Goal: Book appointment/travel/reservation

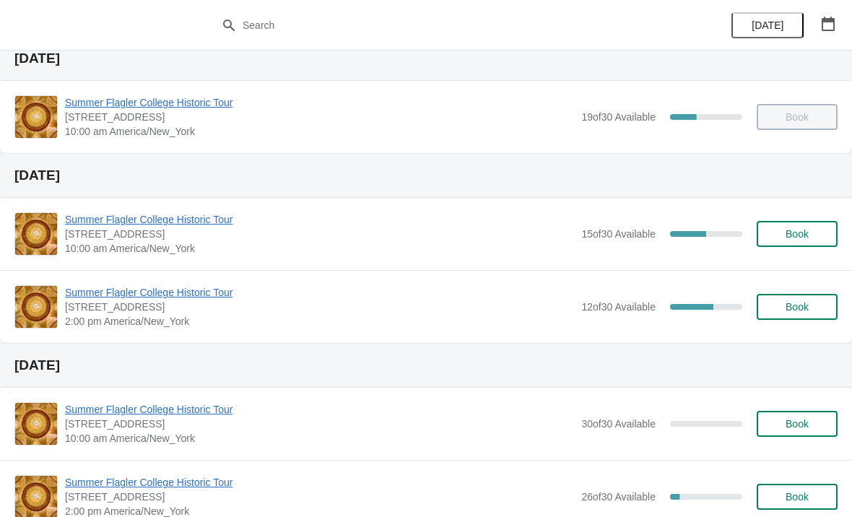
scroll to position [52, 0]
click at [790, 234] on span "Book" at bounding box center [797, 235] width 23 height 12
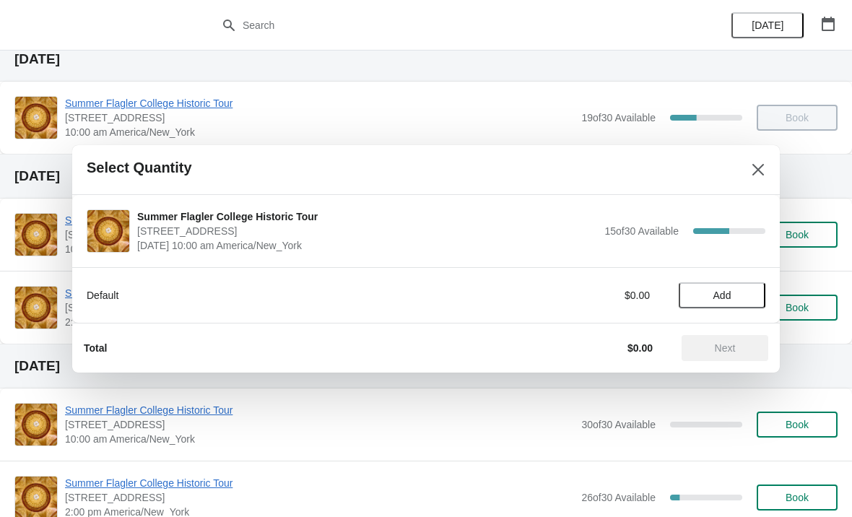
click at [724, 297] on span "Add" at bounding box center [722, 296] width 18 height 12
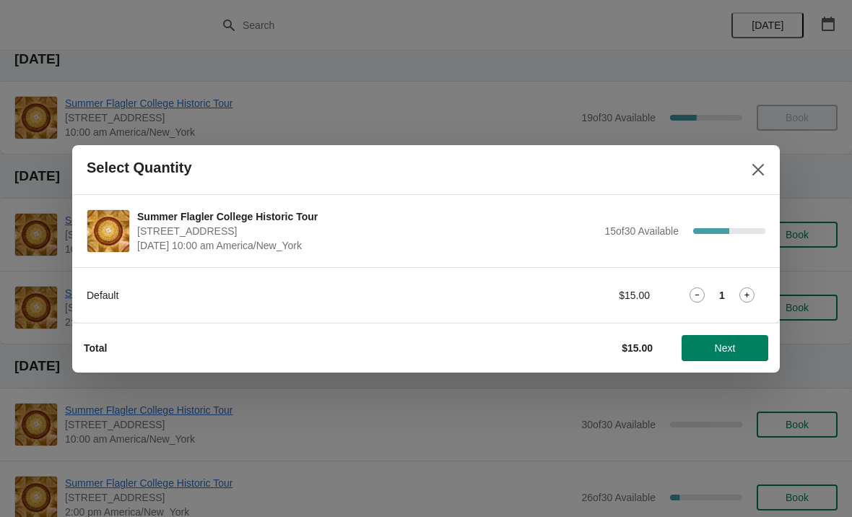
click at [750, 287] on icon at bounding box center [746, 294] width 15 height 15
click at [725, 344] on span "Next" at bounding box center [725, 348] width 21 height 12
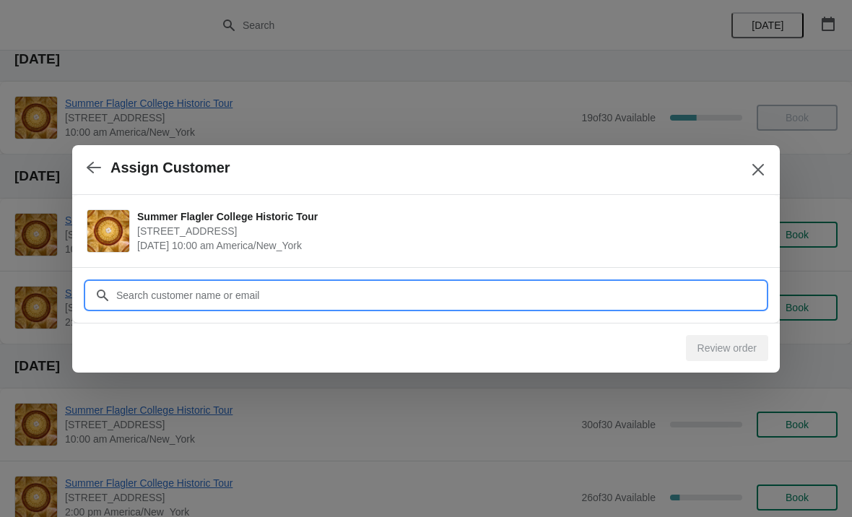
click at [419, 292] on input "Customer" at bounding box center [441, 295] width 650 height 26
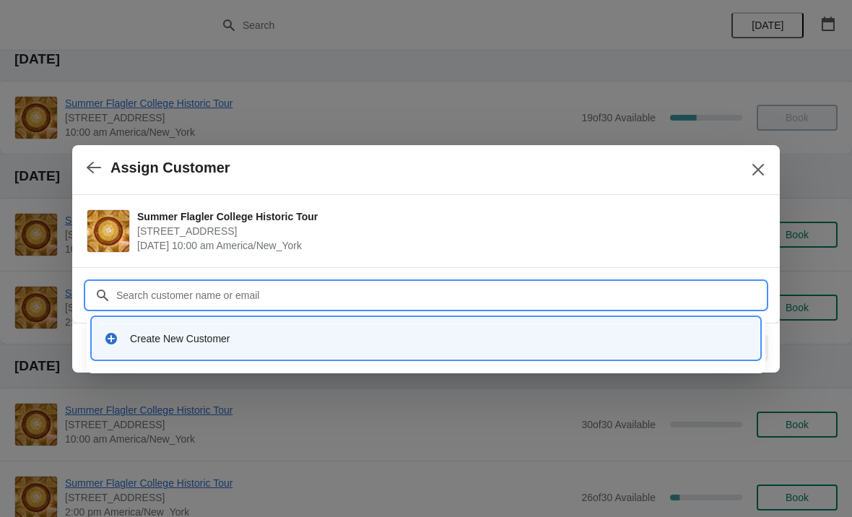
click at [286, 334] on div "Create New Customer" at bounding box center [439, 338] width 618 height 14
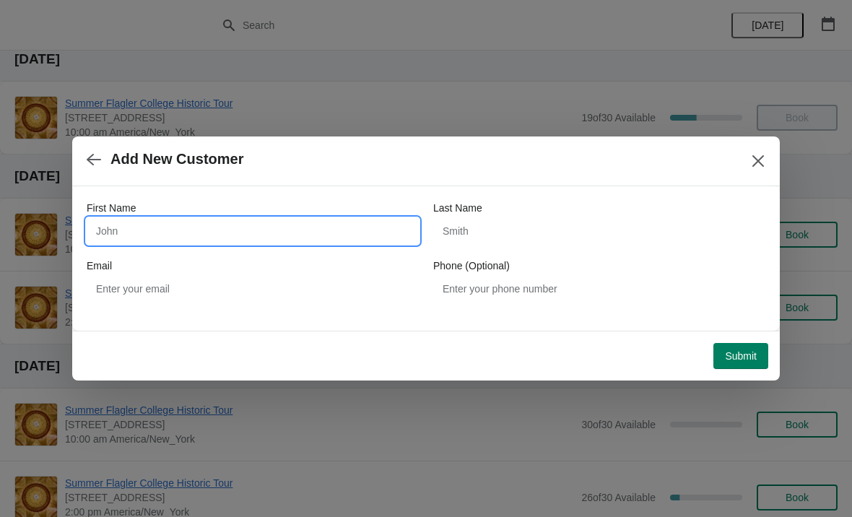
click at [277, 220] on input "First Name" at bounding box center [253, 231] width 332 height 26
type input "Jackie"
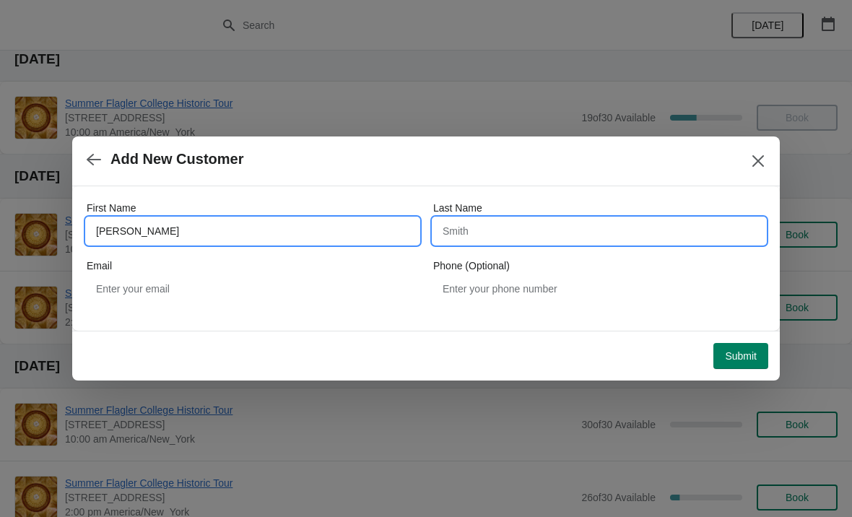
click at [537, 235] on input "Last Name" at bounding box center [599, 231] width 332 height 26
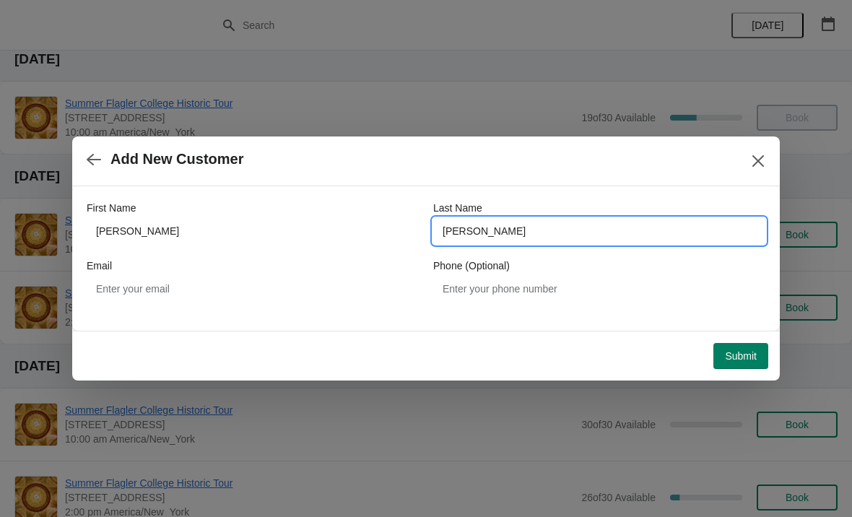
type input "Waites"
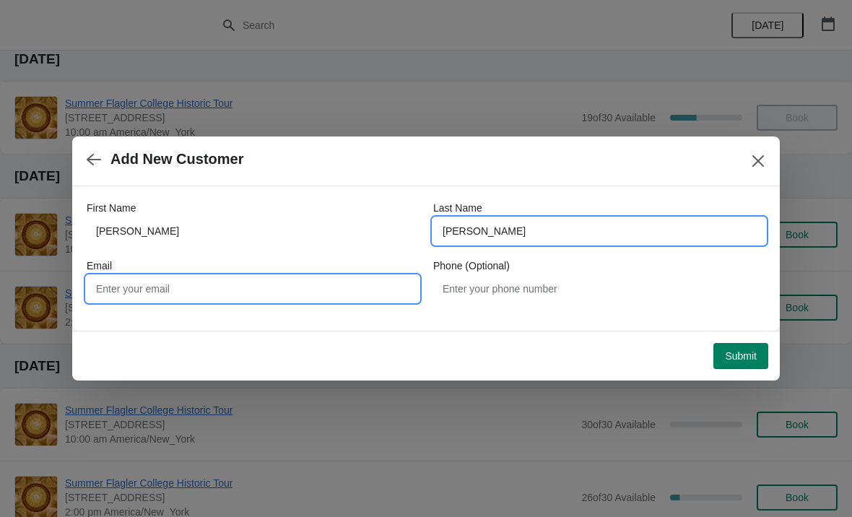
click at [259, 282] on input "Email" at bounding box center [253, 289] width 332 height 26
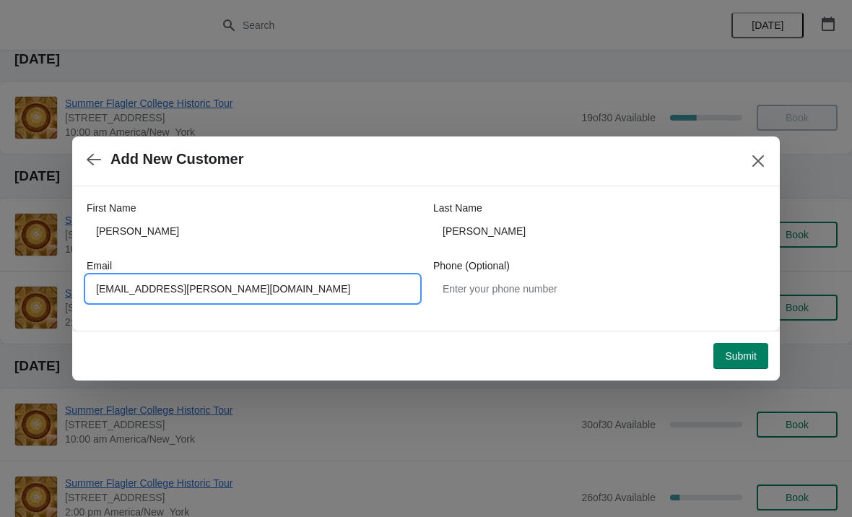
type input "Maryt.waites@gmail.com"
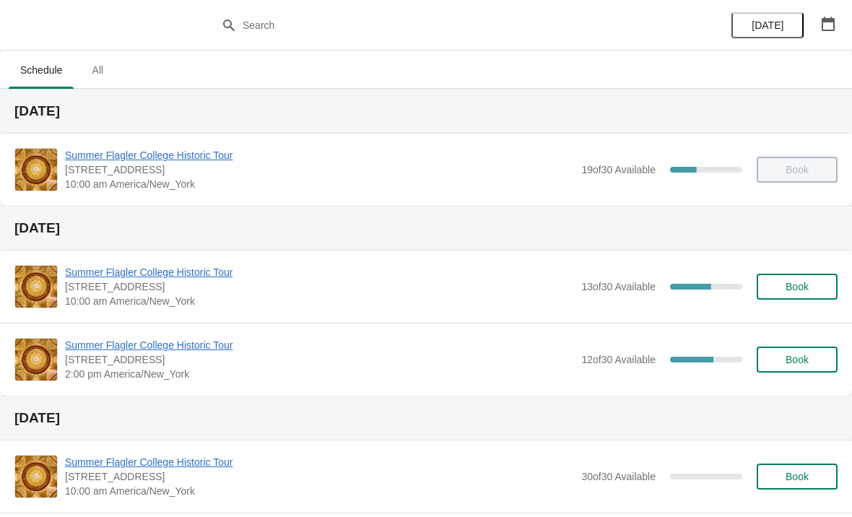
click at [789, 284] on span "Book" at bounding box center [797, 287] width 23 height 12
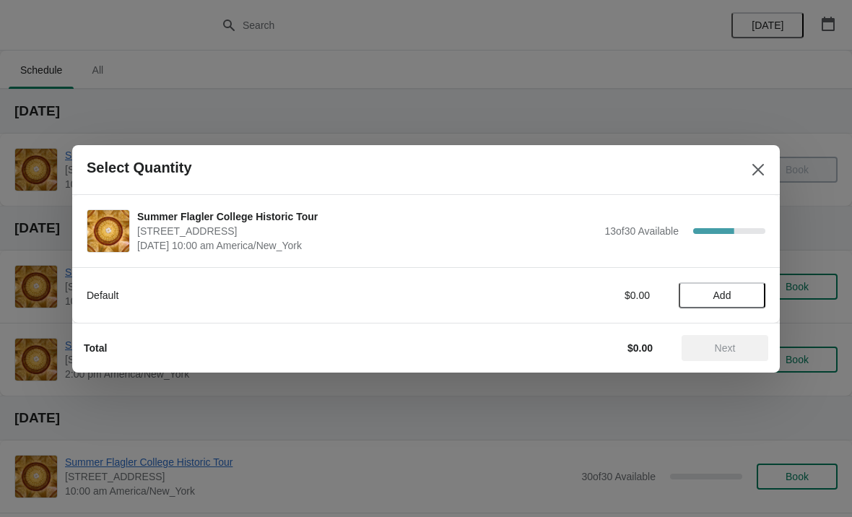
click at [711, 298] on span "Add" at bounding box center [722, 296] width 61 height 12
click at [725, 357] on button "Next" at bounding box center [725, 348] width 87 height 26
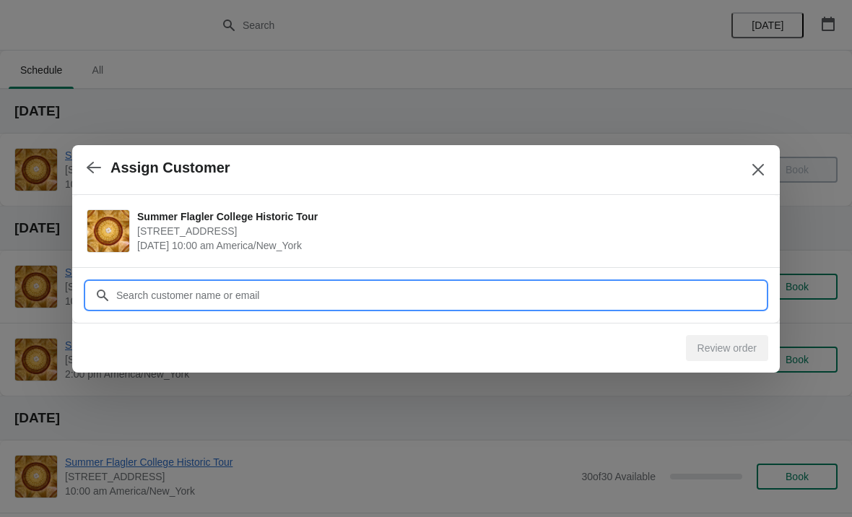
click at [139, 301] on input "Customer" at bounding box center [441, 295] width 650 height 26
